Goal: Transaction & Acquisition: Purchase product/service

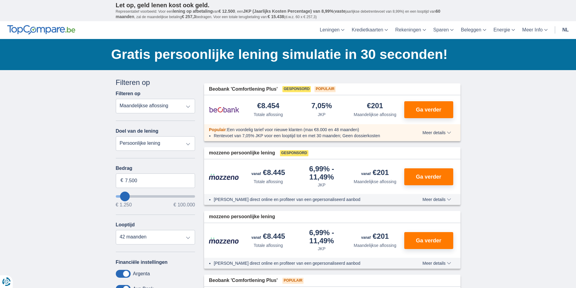
click at [275, 181] on div "Totale aflossing" at bounding box center [268, 182] width 29 height 6
click at [239, 176] on div at bounding box center [225, 176] width 33 height 7
click at [231, 179] on img at bounding box center [224, 176] width 30 height 7
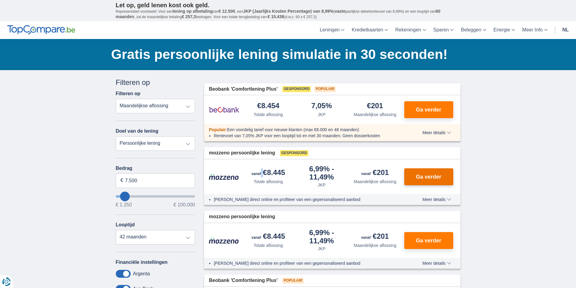
drag, startPoint x: 416, startPoint y: 173, endPoint x: 414, endPoint y: 182, distance: 9.6
click at [416, 178] on button "Ga verder" at bounding box center [428, 176] width 49 height 17
